Goal: Information Seeking & Learning: Learn about a topic

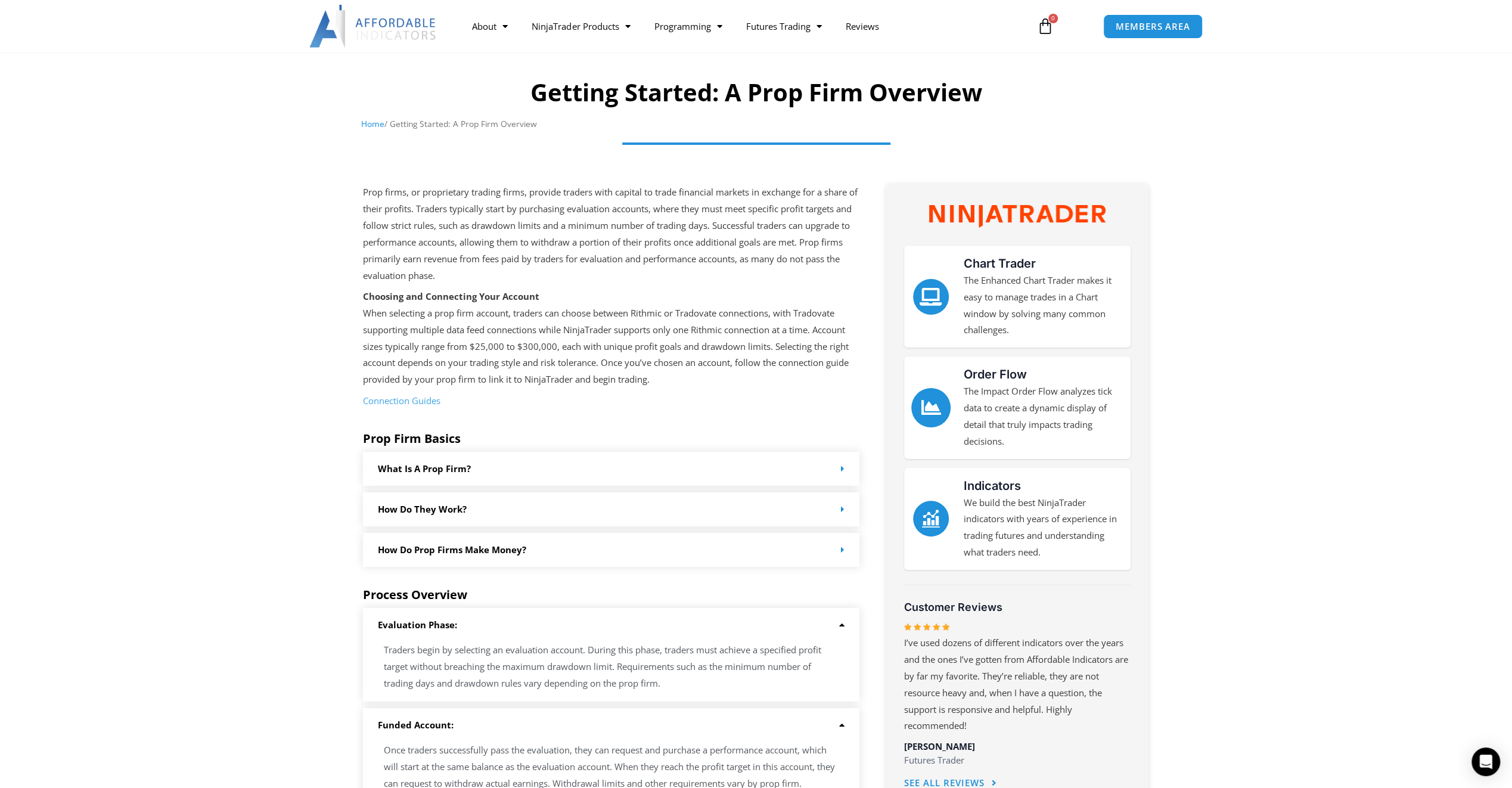
click at [938, 412] on icon "Order Flow" at bounding box center [931, 407] width 20 height 20
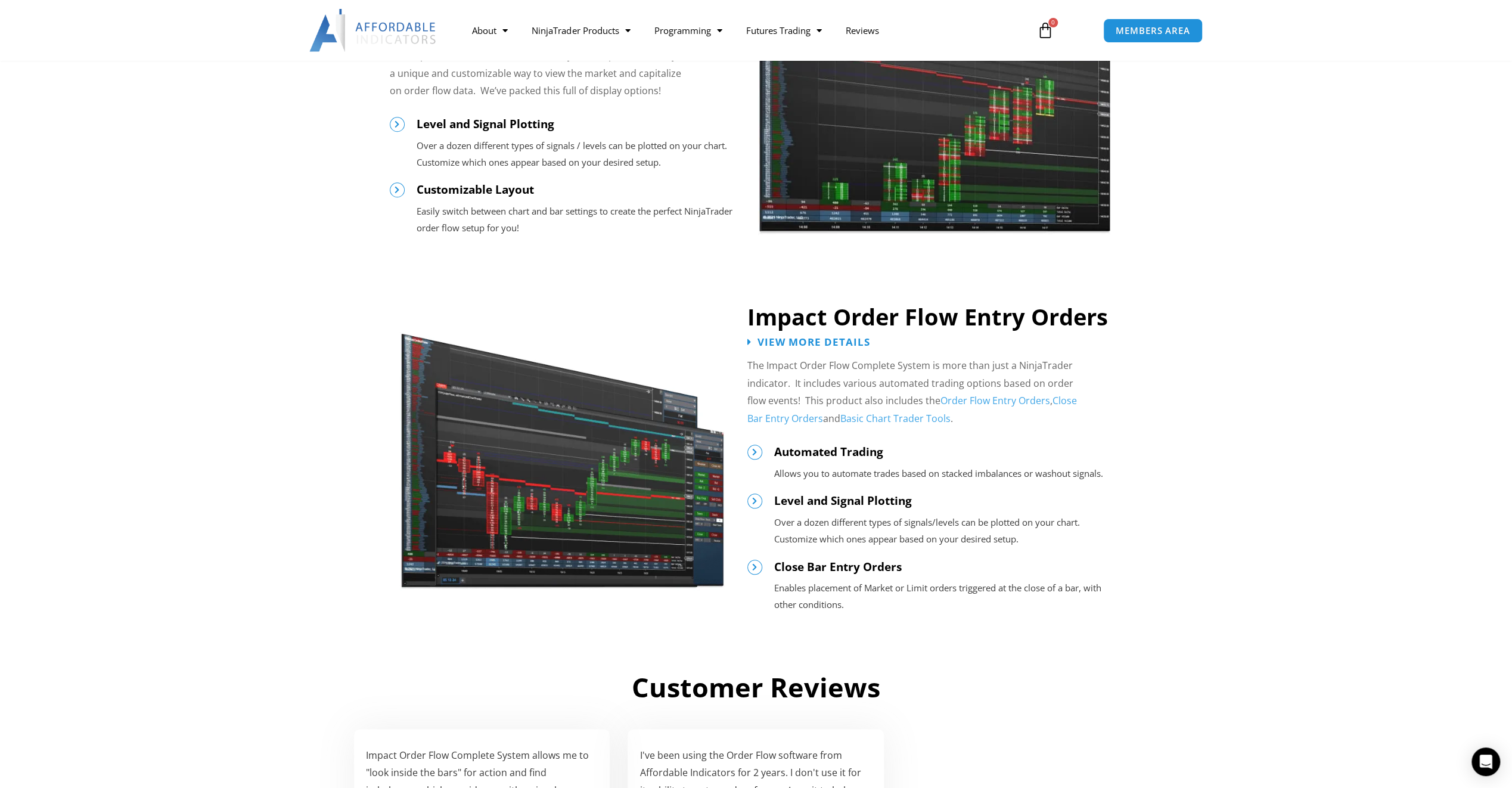
scroll to position [775, 0]
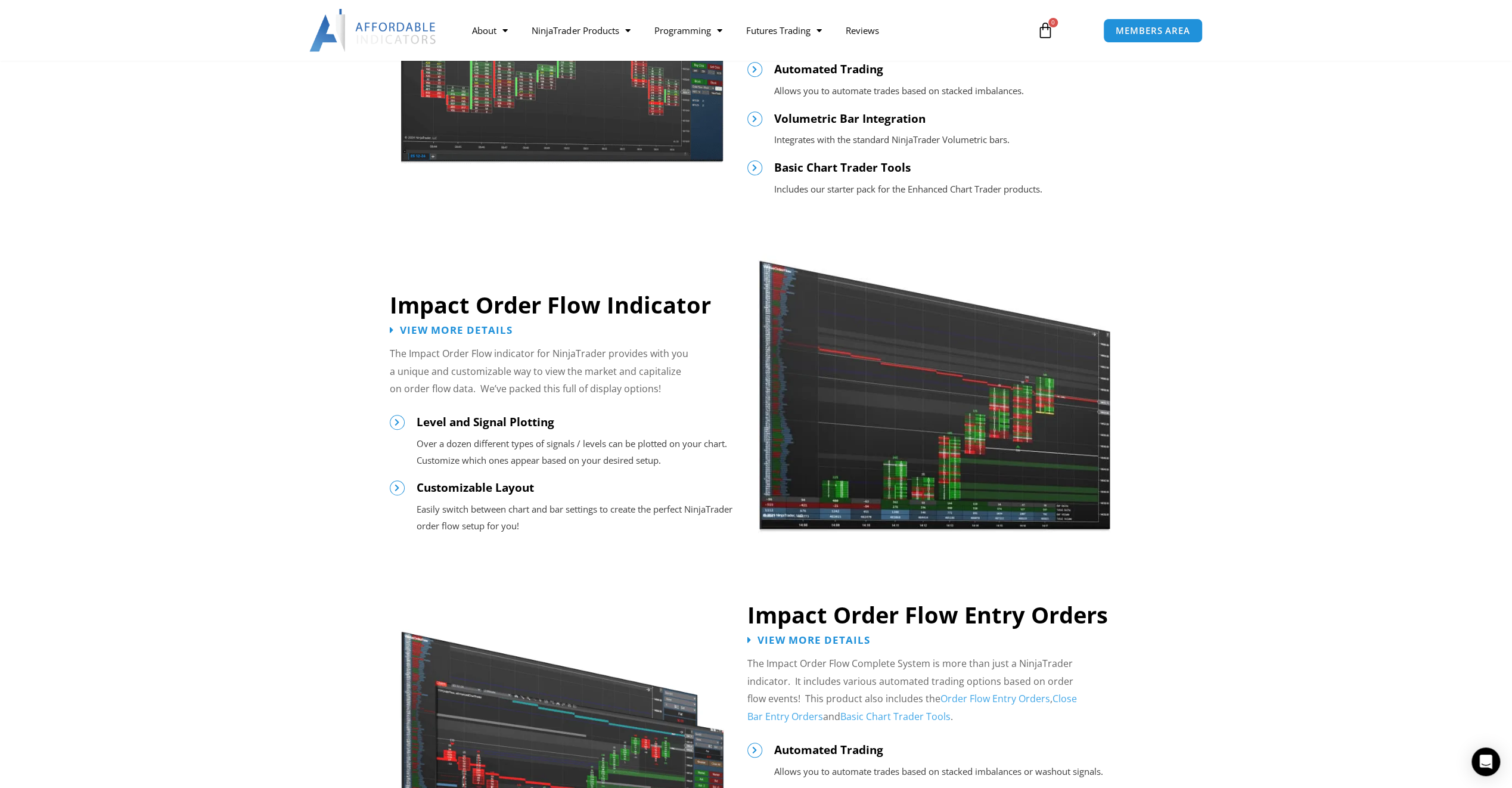
click at [839, 370] on img at bounding box center [935, 381] width 353 height 304
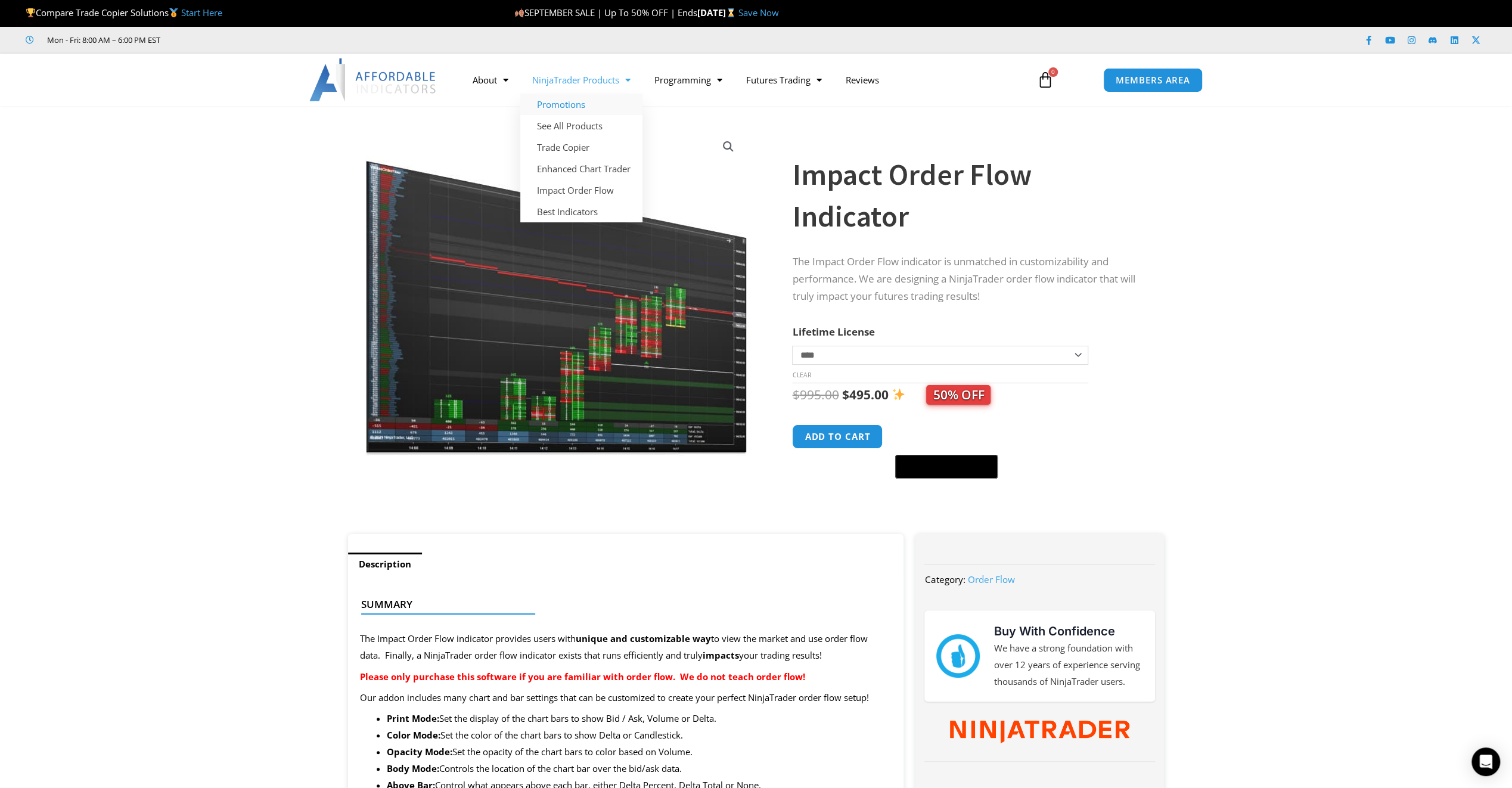
click at [570, 106] on link "Promotions" at bounding box center [581, 104] width 122 height 22
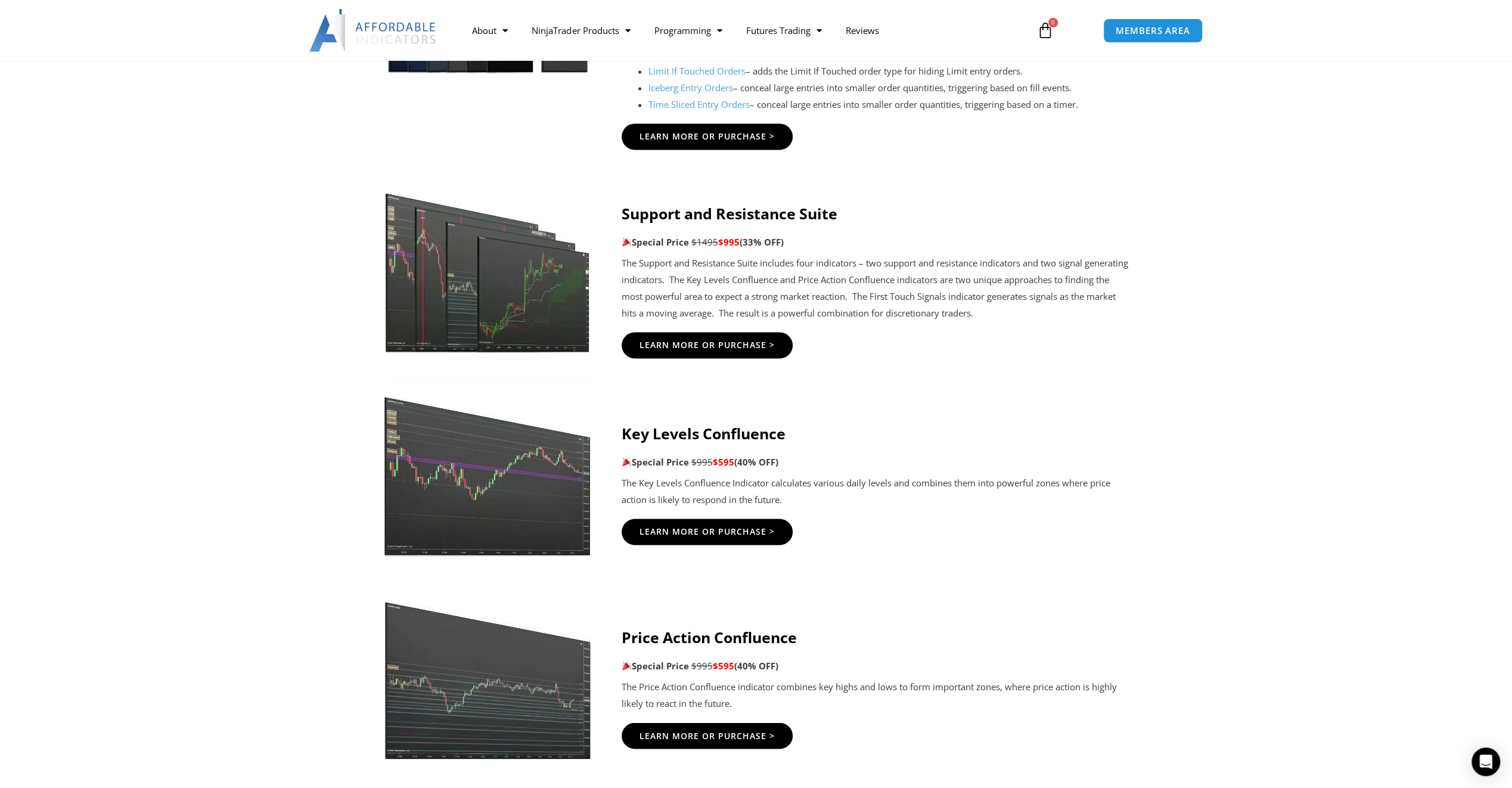
scroll to position [1728, 0]
